Goal: Share content: Share content

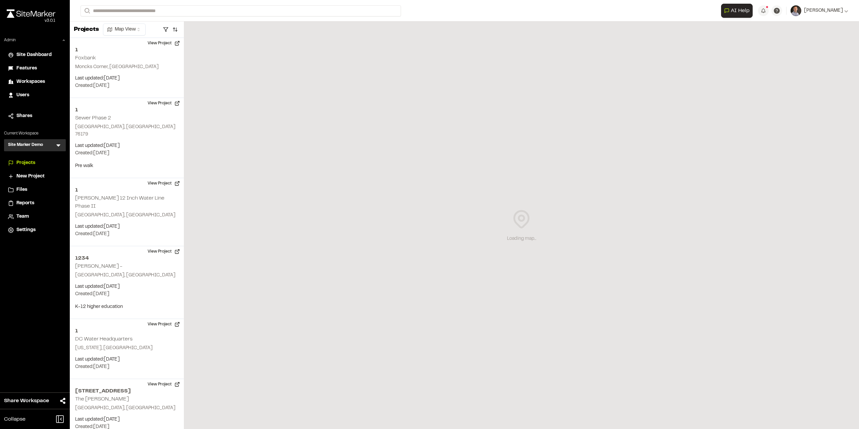
click at [60, 146] on icon at bounding box center [58, 145] width 7 height 7
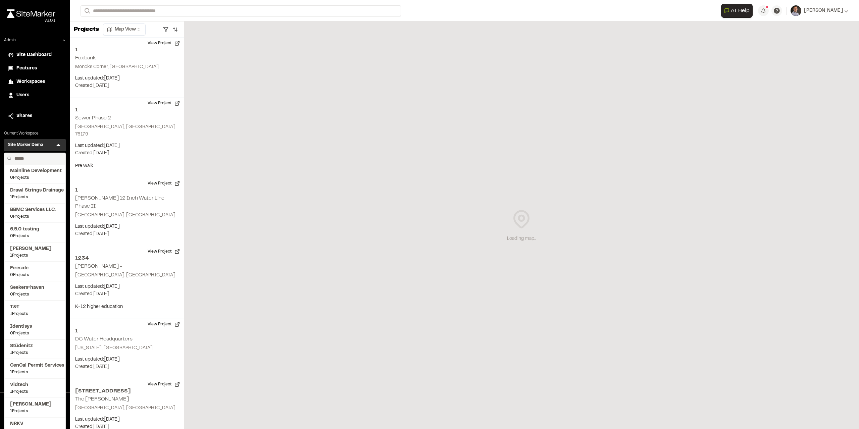
click at [43, 158] on input "text" at bounding box center [37, 158] width 51 height 11
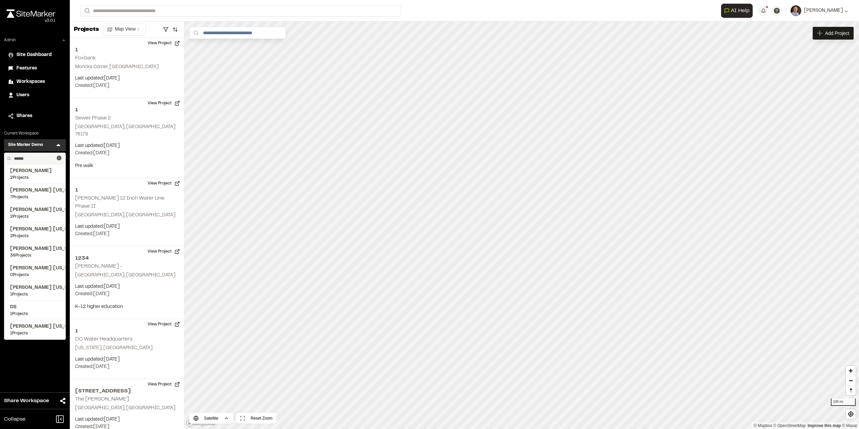
drag, startPoint x: 30, startPoint y: 156, endPoint x: 6, endPoint y: 156, distance: 23.5
click at [6, 156] on div "******" at bounding box center [34, 158] width 61 height 11
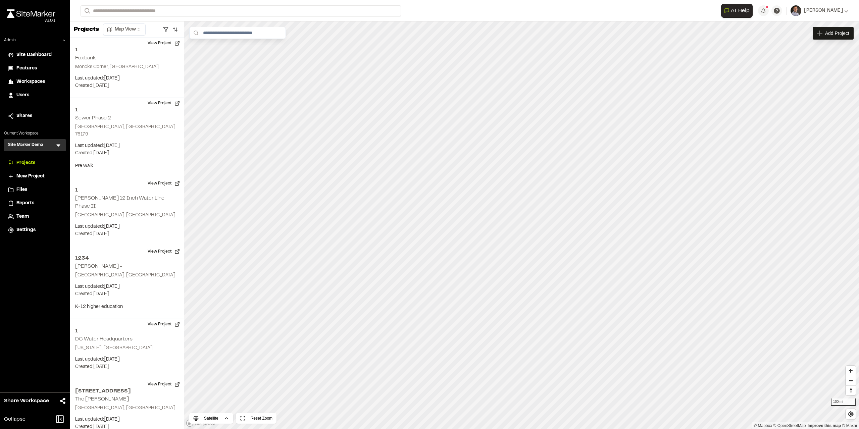
drag, startPoint x: 58, startPoint y: 144, endPoint x: 44, endPoint y: 154, distance: 17.3
click at [57, 144] on icon at bounding box center [58, 145] width 7 height 7
type input "******"
click at [34, 172] on span "GCP BE" at bounding box center [35, 171] width 50 height 7
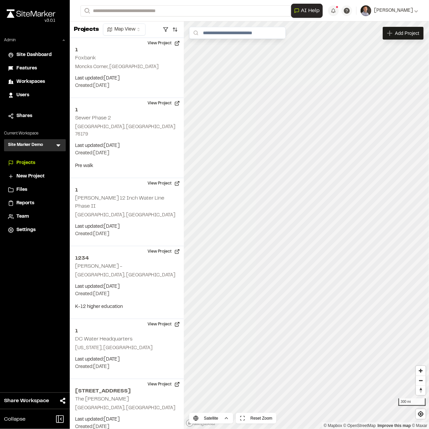
click at [59, 147] on icon at bounding box center [58, 145] width 7 height 7
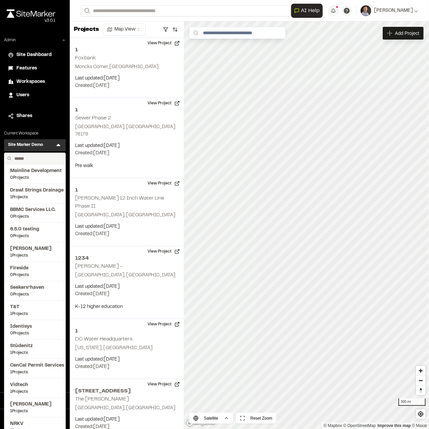
click at [38, 159] on input "text" at bounding box center [37, 158] width 51 height 11
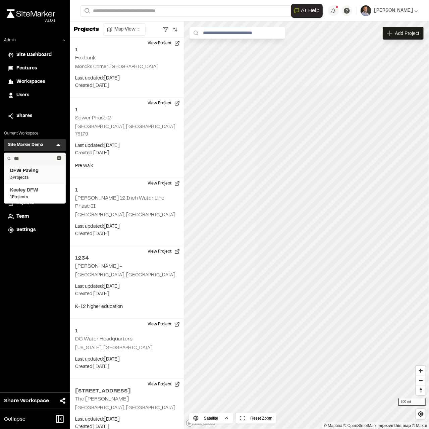
type input "***"
click at [28, 173] on span "DFW Paving" at bounding box center [35, 171] width 50 height 7
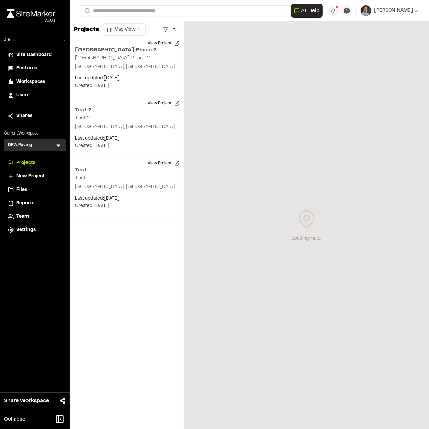
drag, startPoint x: 29, startPoint y: 204, endPoint x: 35, endPoint y: 200, distance: 6.9
click at [28, 204] on span "Reports" at bounding box center [25, 203] width 18 height 7
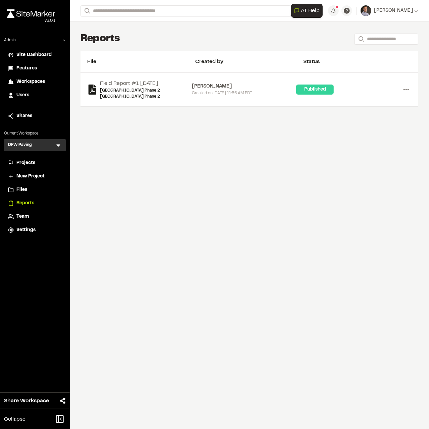
click at [407, 86] on icon at bounding box center [406, 89] width 11 height 11
click at [365, 110] on link "Download" at bounding box center [382, 114] width 58 height 10
click at [407, 85] on icon at bounding box center [406, 89] width 11 height 11
click at [369, 120] on div "Share" at bounding box center [382, 124] width 58 height 10
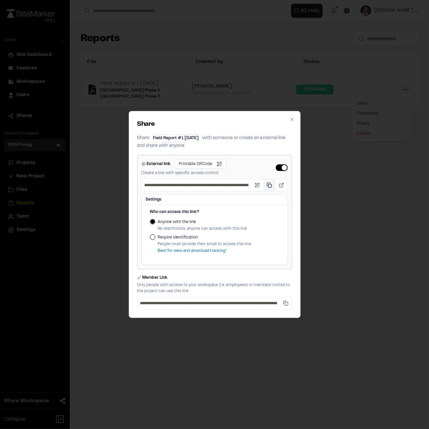
click at [271, 183] on button "Copy public link" at bounding box center [270, 185] width 12 height 12
